Goal: Information Seeking & Learning: Learn about a topic

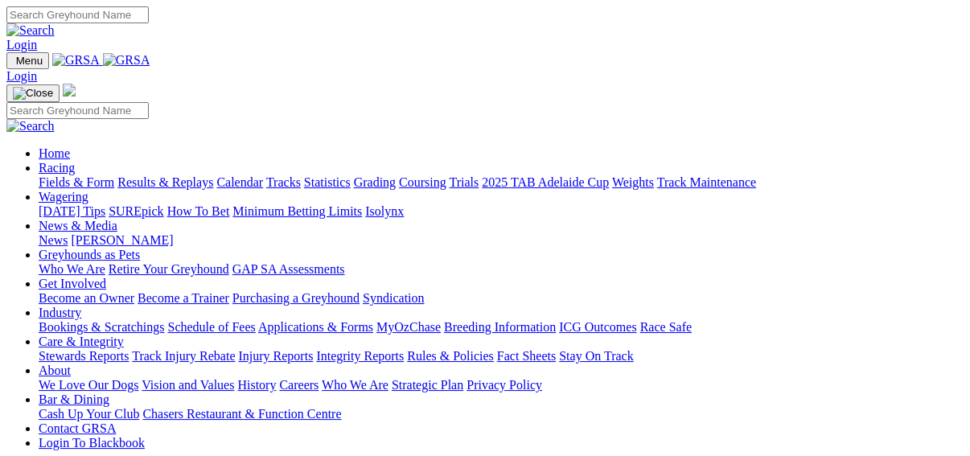
click at [41, 175] on link "Fields & Form" at bounding box center [77, 182] width 76 height 14
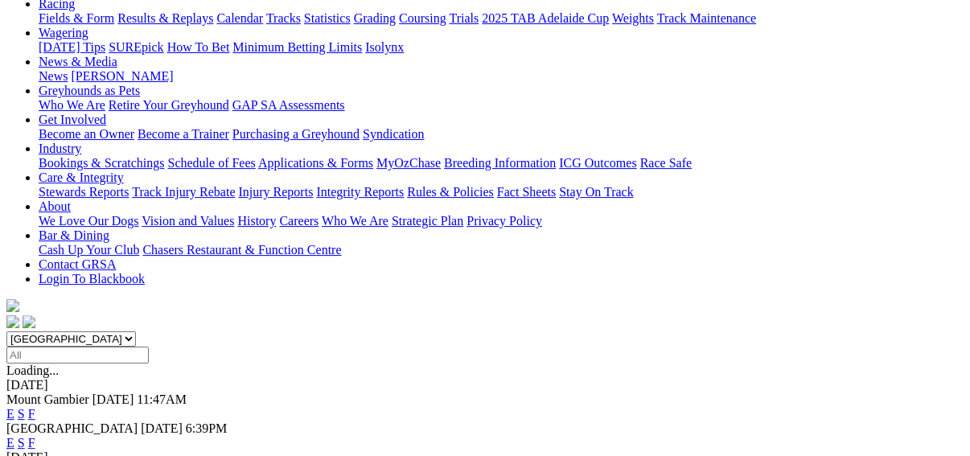
scroll to position [450, 0]
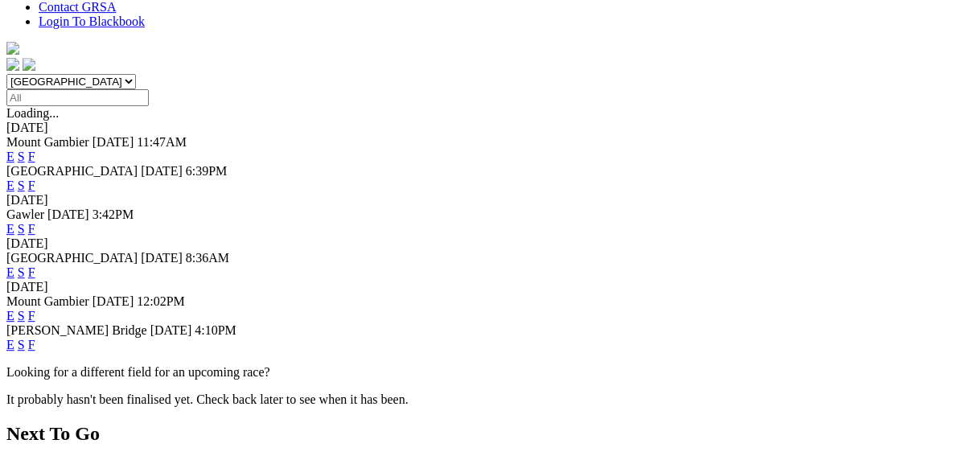
click at [35, 338] on link "F" at bounding box center [31, 345] width 7 height 14
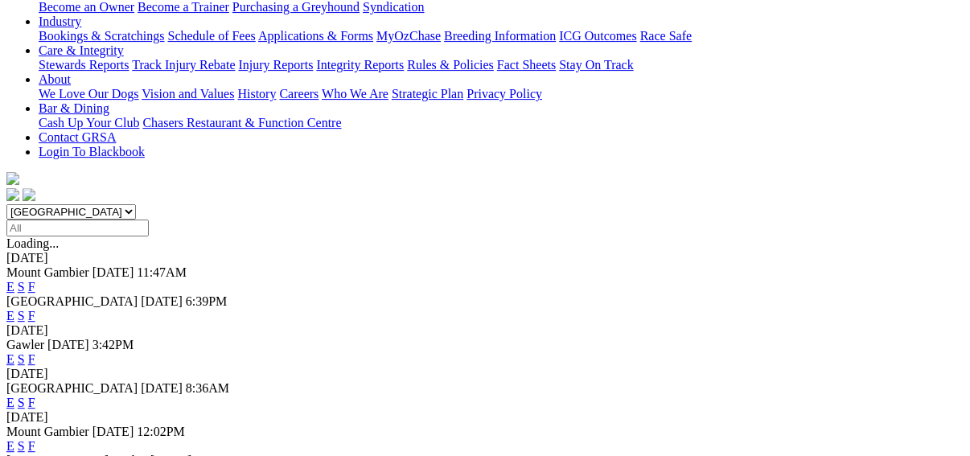
scroll to position [193, 0]
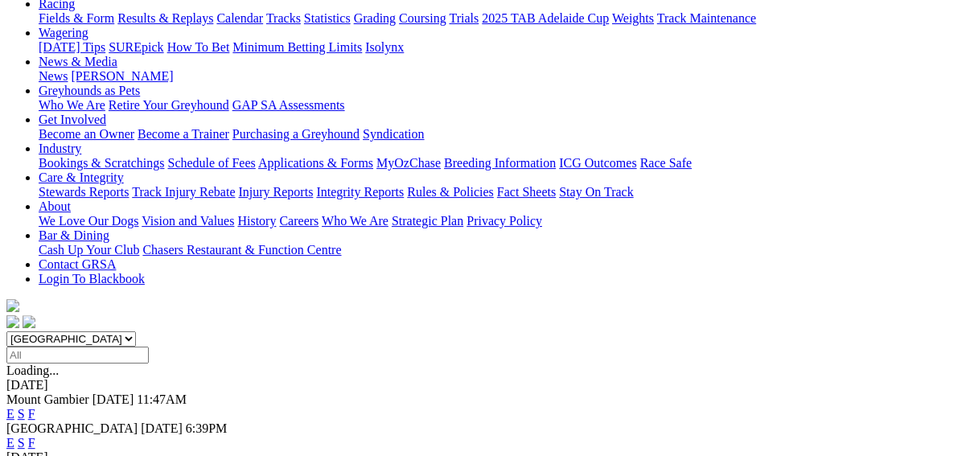
click at [35, 436] on link "F" at bounding box center [31, 443] width 7 height 14
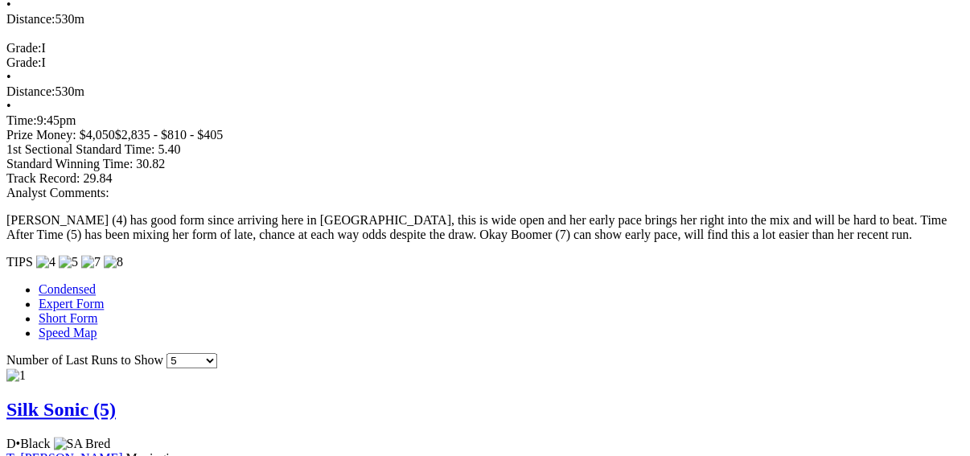
scroll to position [965, 0]
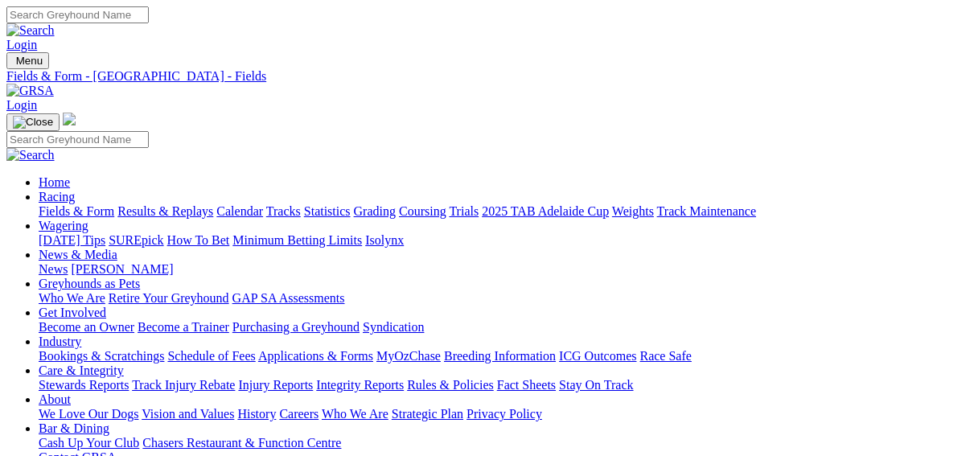
scroll to position [39, 0]
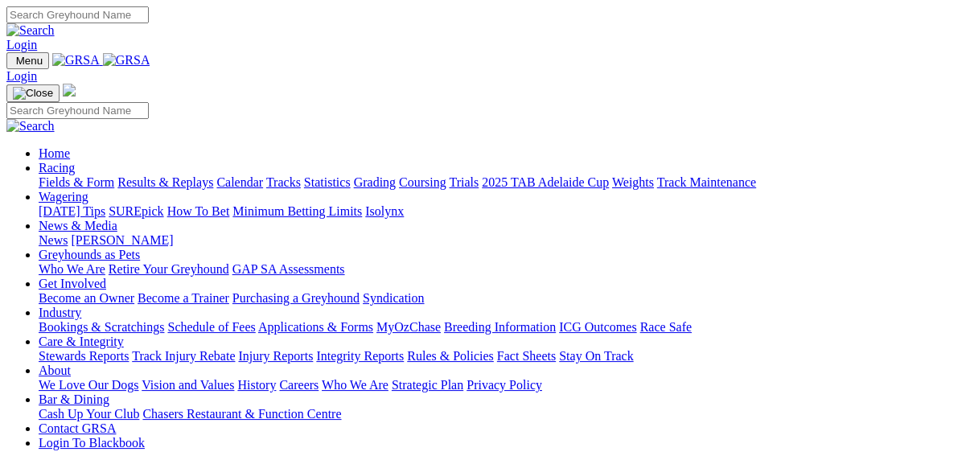
click at [163, 204] on link "SUREpick" at bounding box center [136, 211] width 55 height 14
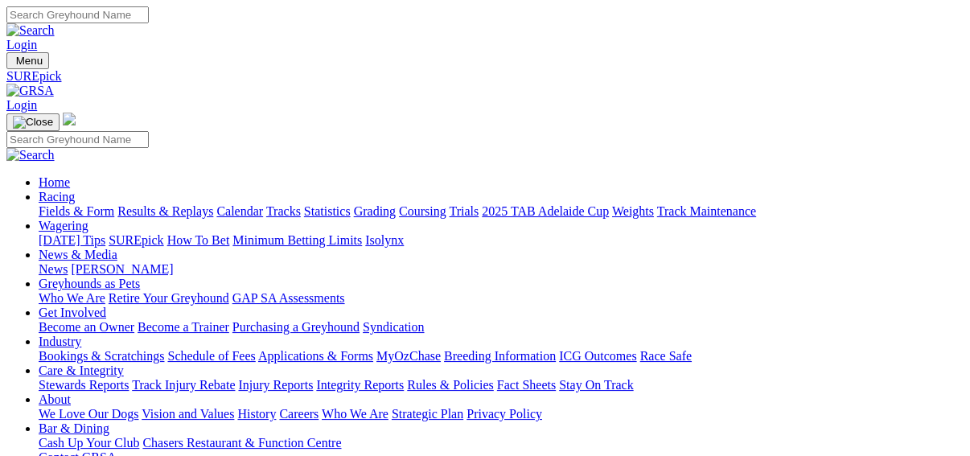
click at [163, 233] on link "SUREpick" at bounding box center [136, 240] width 55 height 14
click at [404, 378] on link "Integrity Reports" at bounding box center [360, 385] width 88 height 14
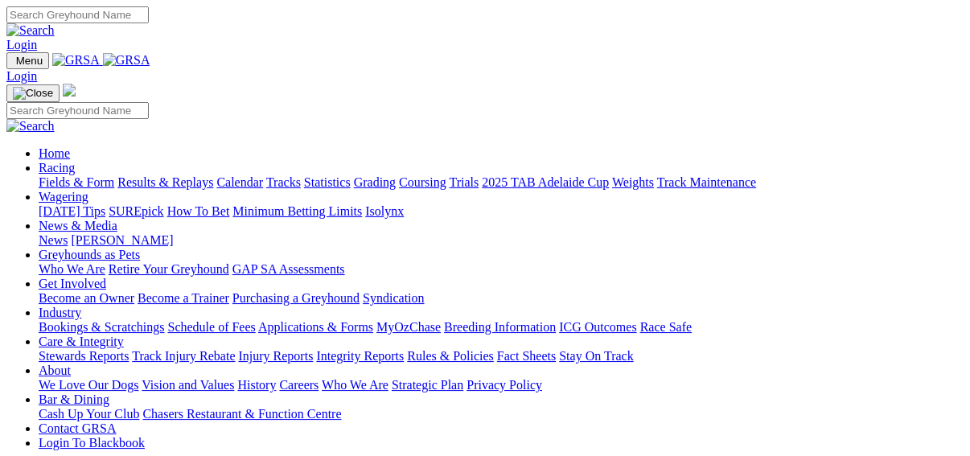
click at [43, 175] on link "Fields & Form" at bounding box center [77, 182] width 76 height 14
click at [75, 161] on link "Racing" at bounding box center [57, 168] width 36 height 14
click at [51, 175] on link "Fields & Form" at bounding box center [77, 182] width 76 height 14
click at [39, 175] on link "Fields & Form" at bounding box center [77, 182] width 76 height 14
